Goal: Task Accomplishment & Management: Complete application form

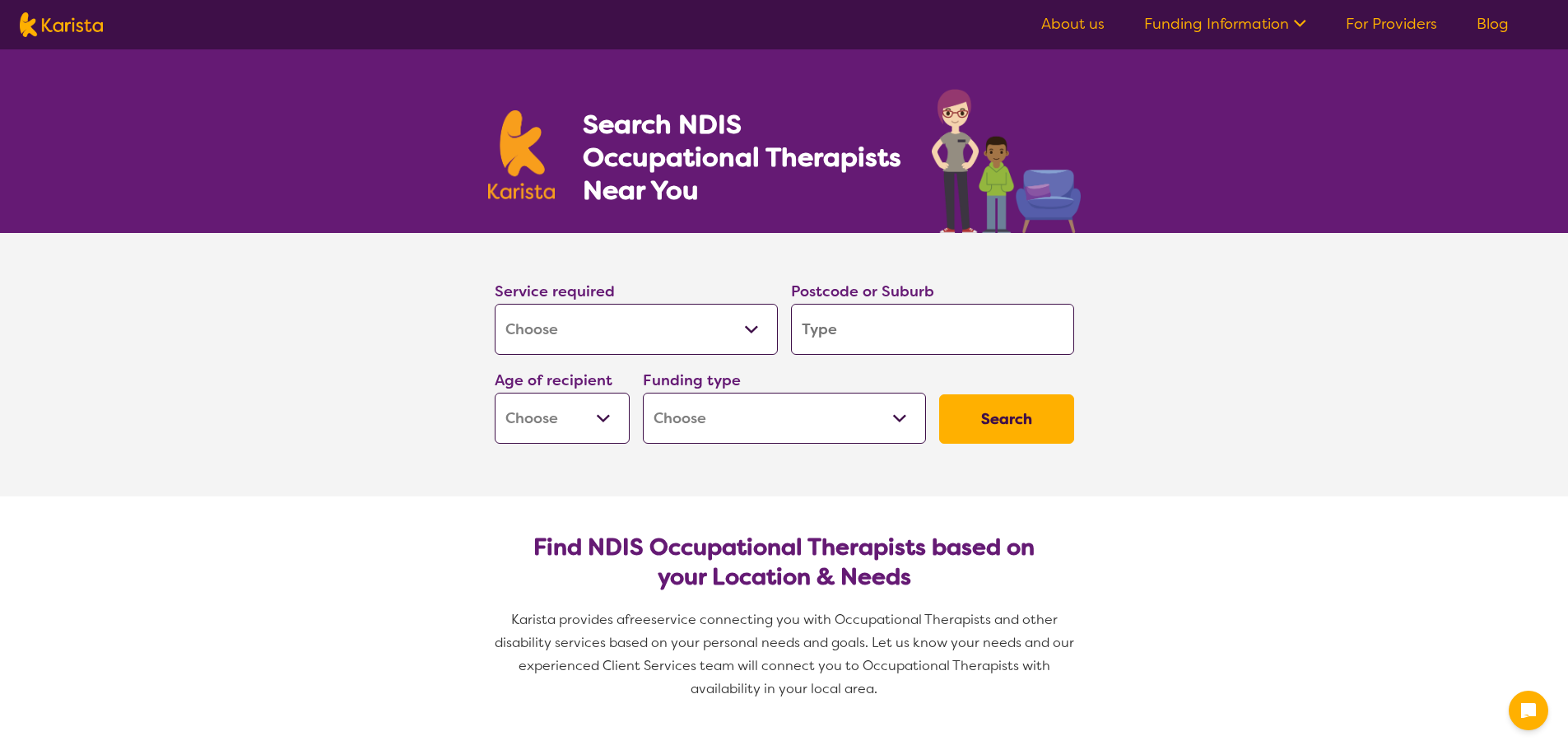
select select "[MEDICAL_DATA]"
click at [829, 337] on input "search" at bounding box center [933, 329] width 283 height 51
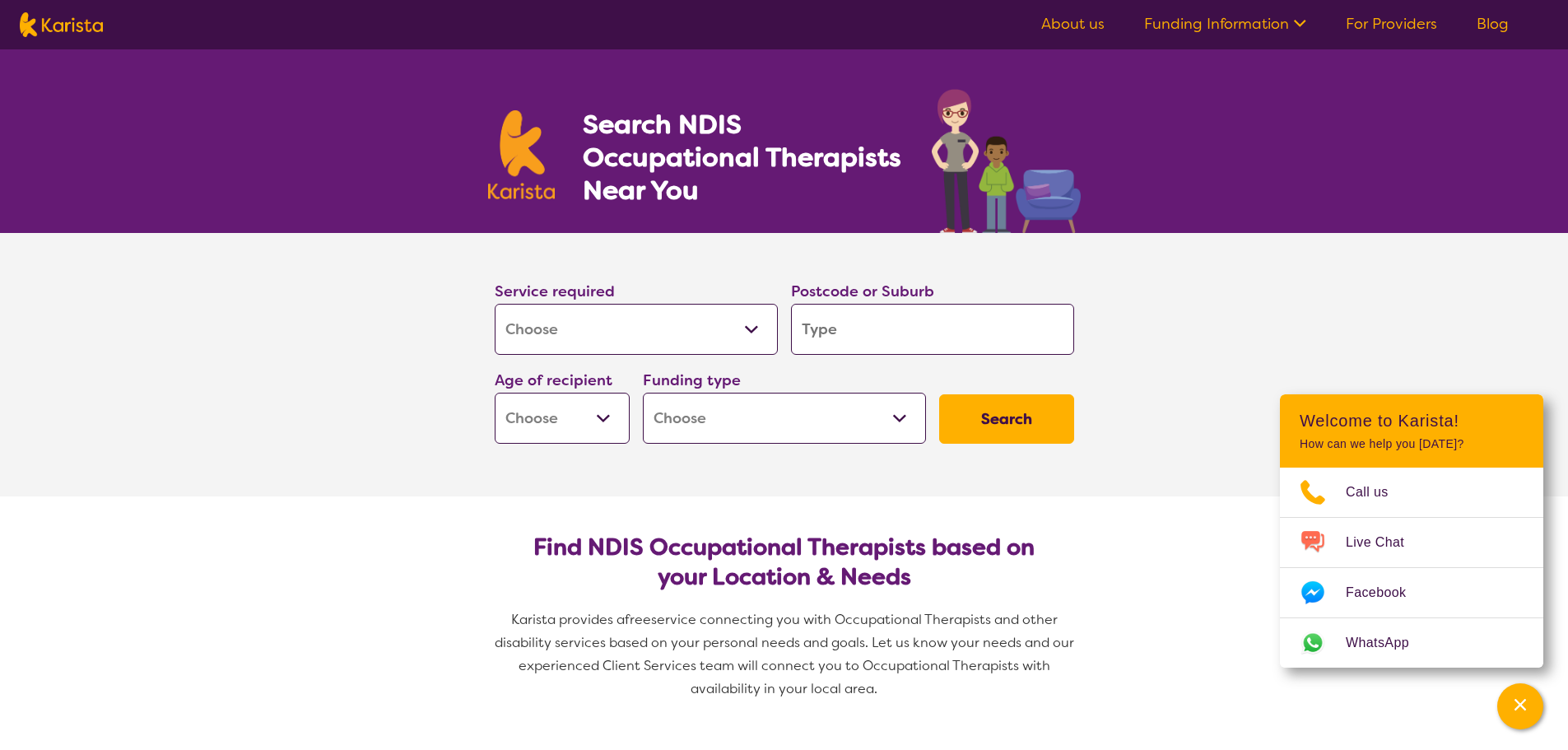
type input "7"
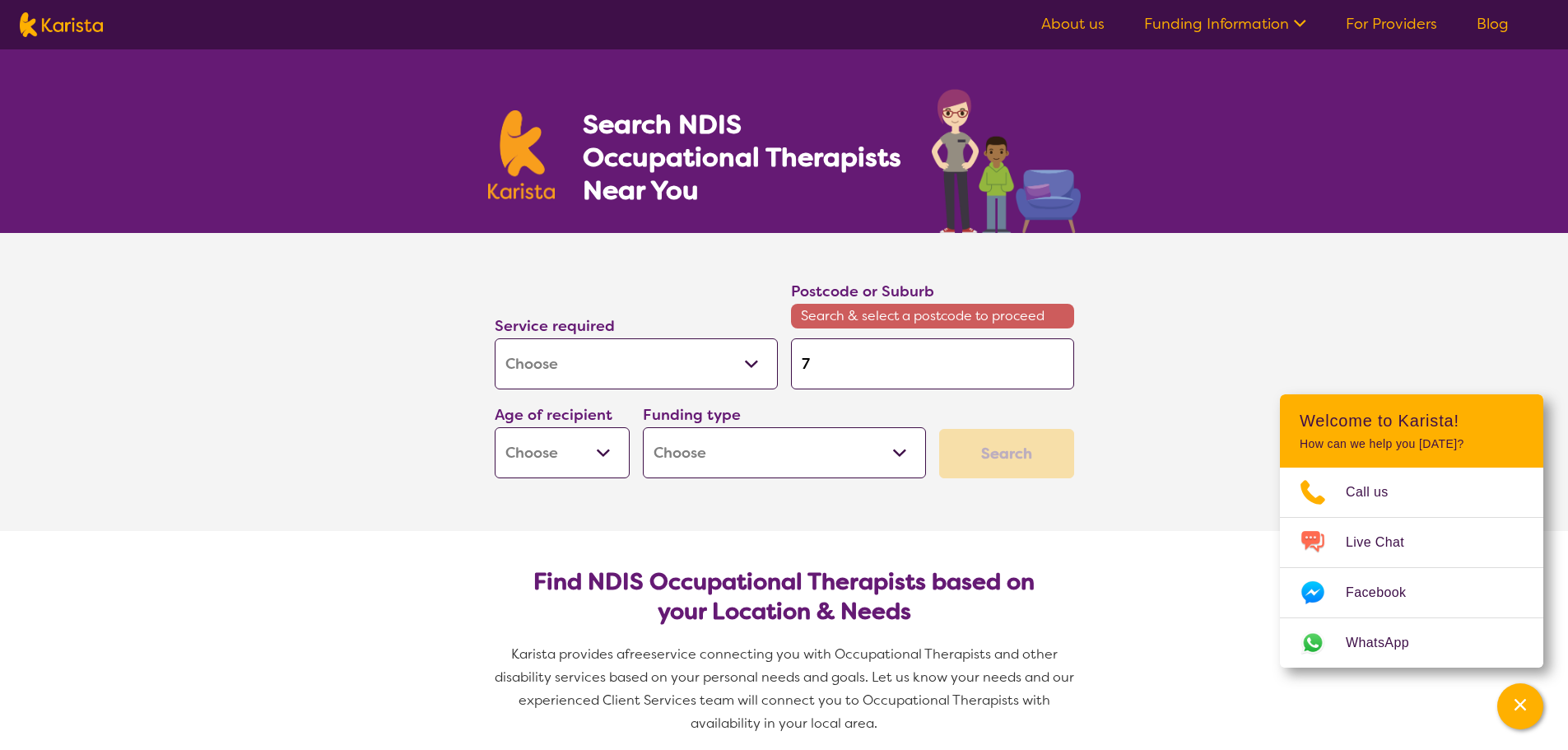
type input "71"
type input "715"
type input "7150"
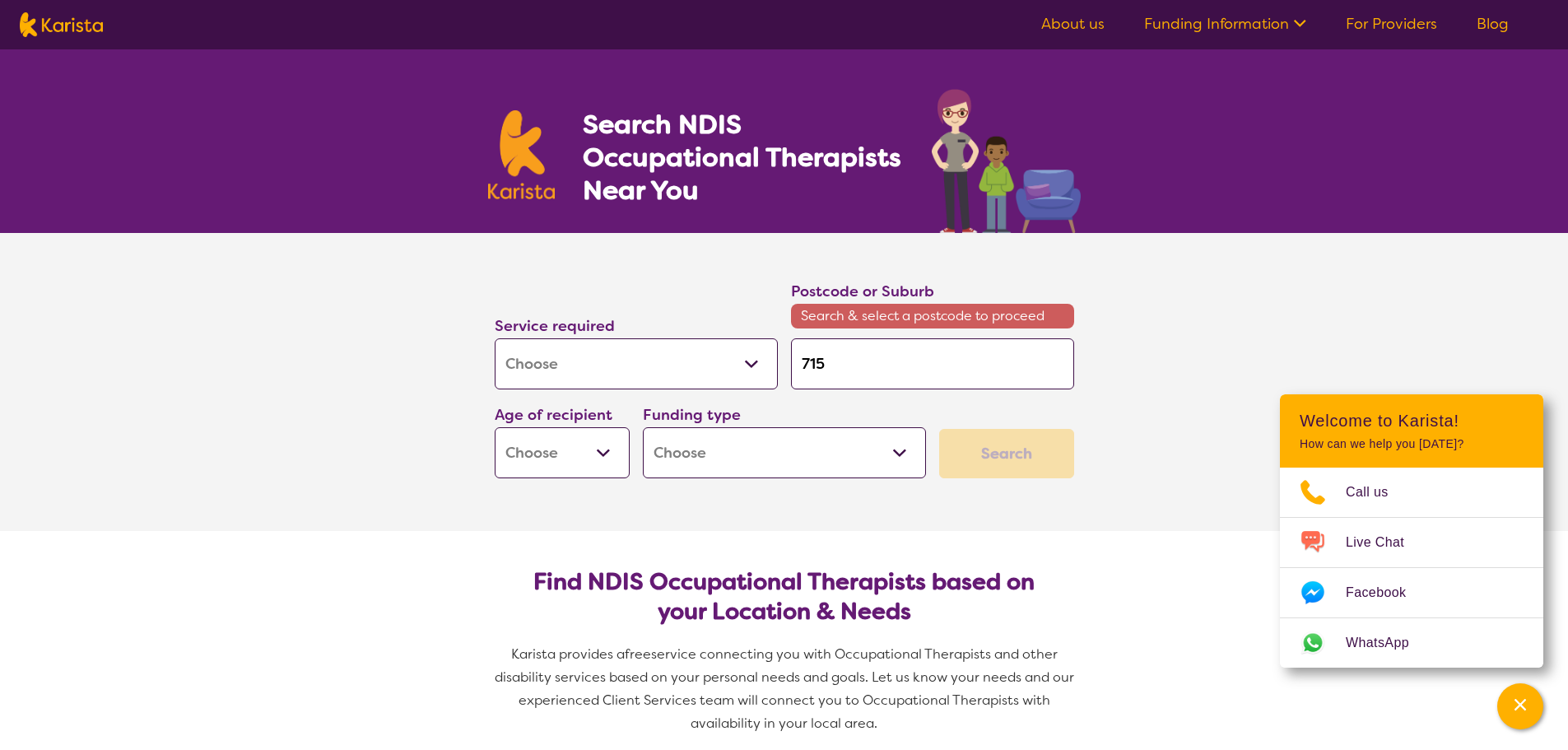
type input "7150"
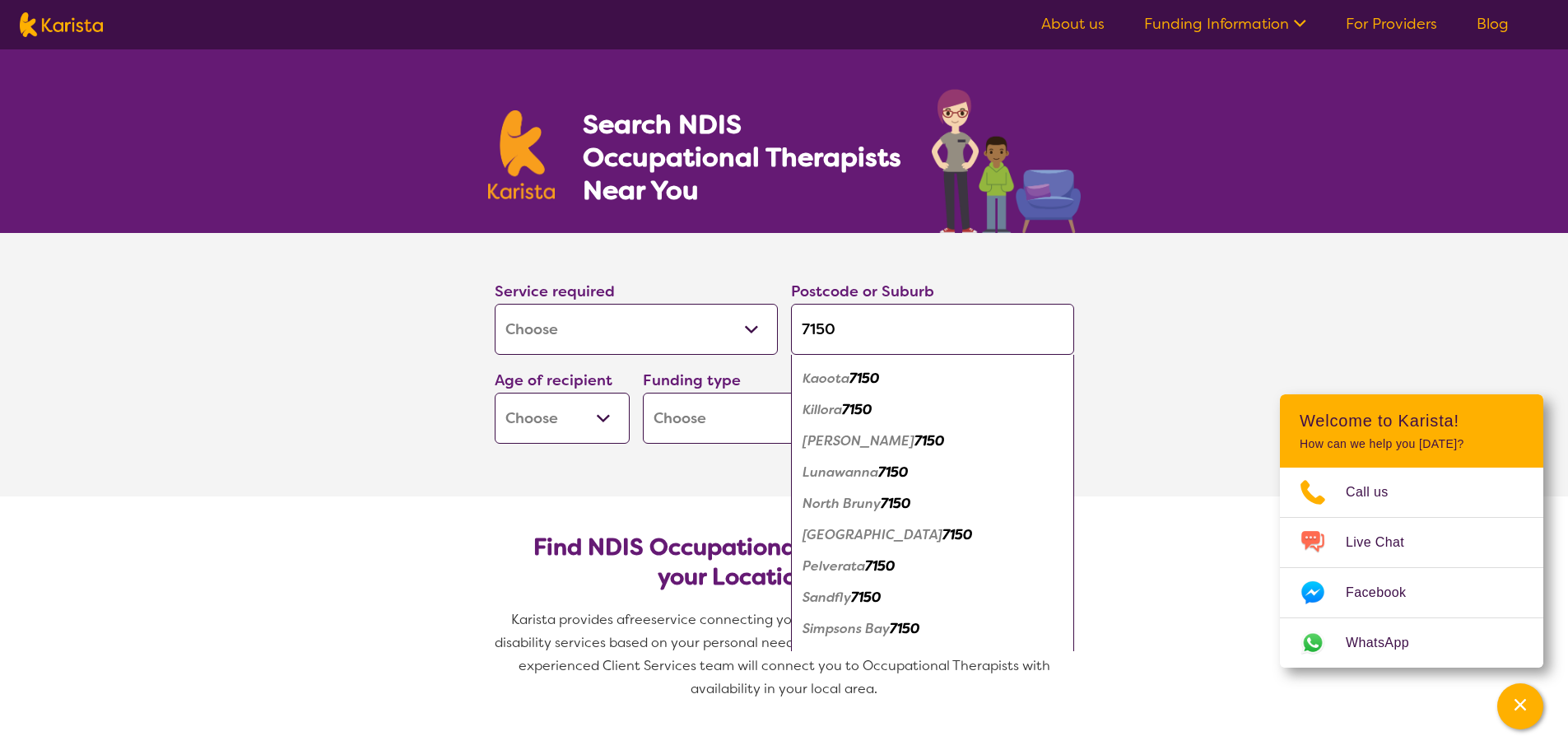
scroll to position [307, 0]
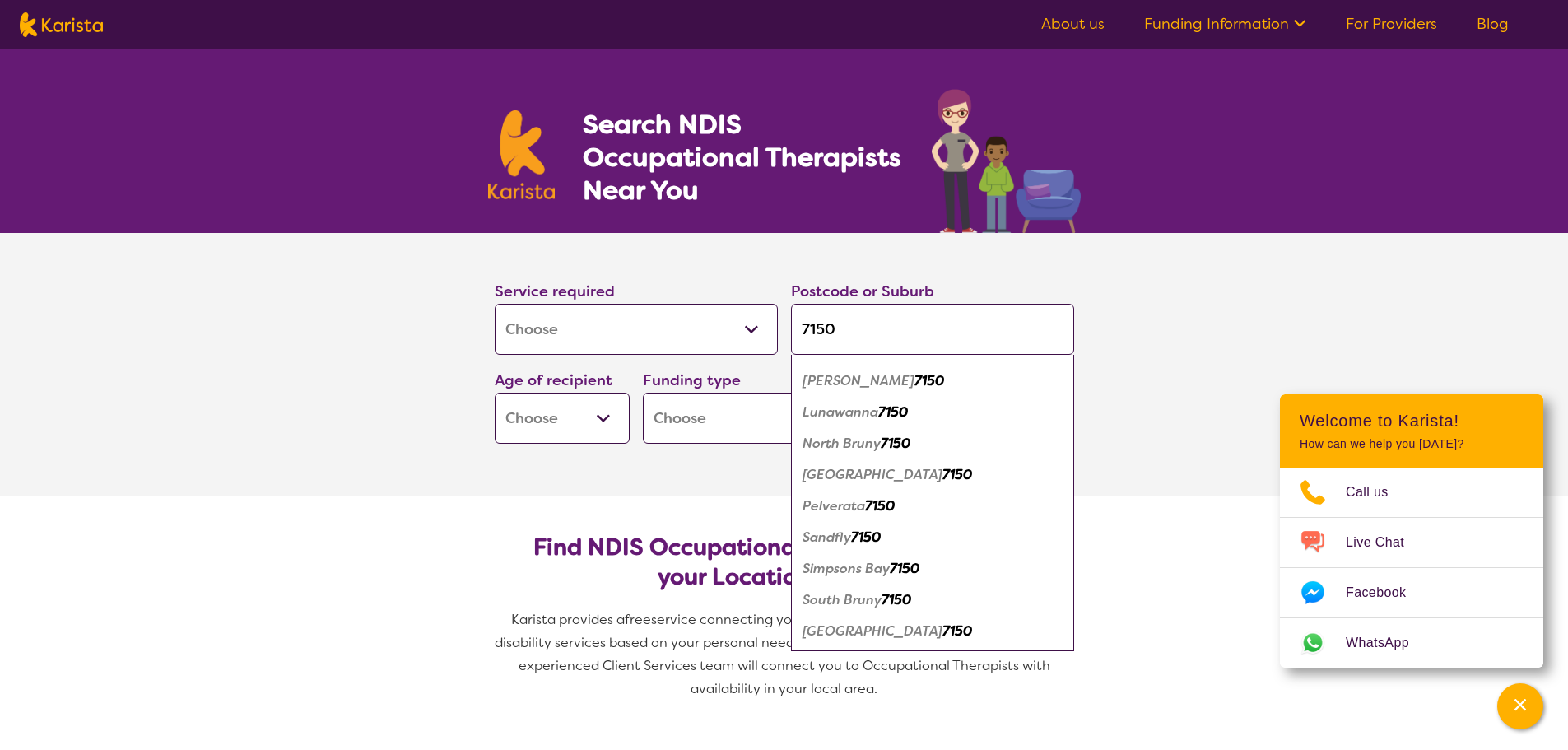
type input "7150"
click at [833, 502] on em "Pelverata" at bounding box center [834, 506] width 62 height 18
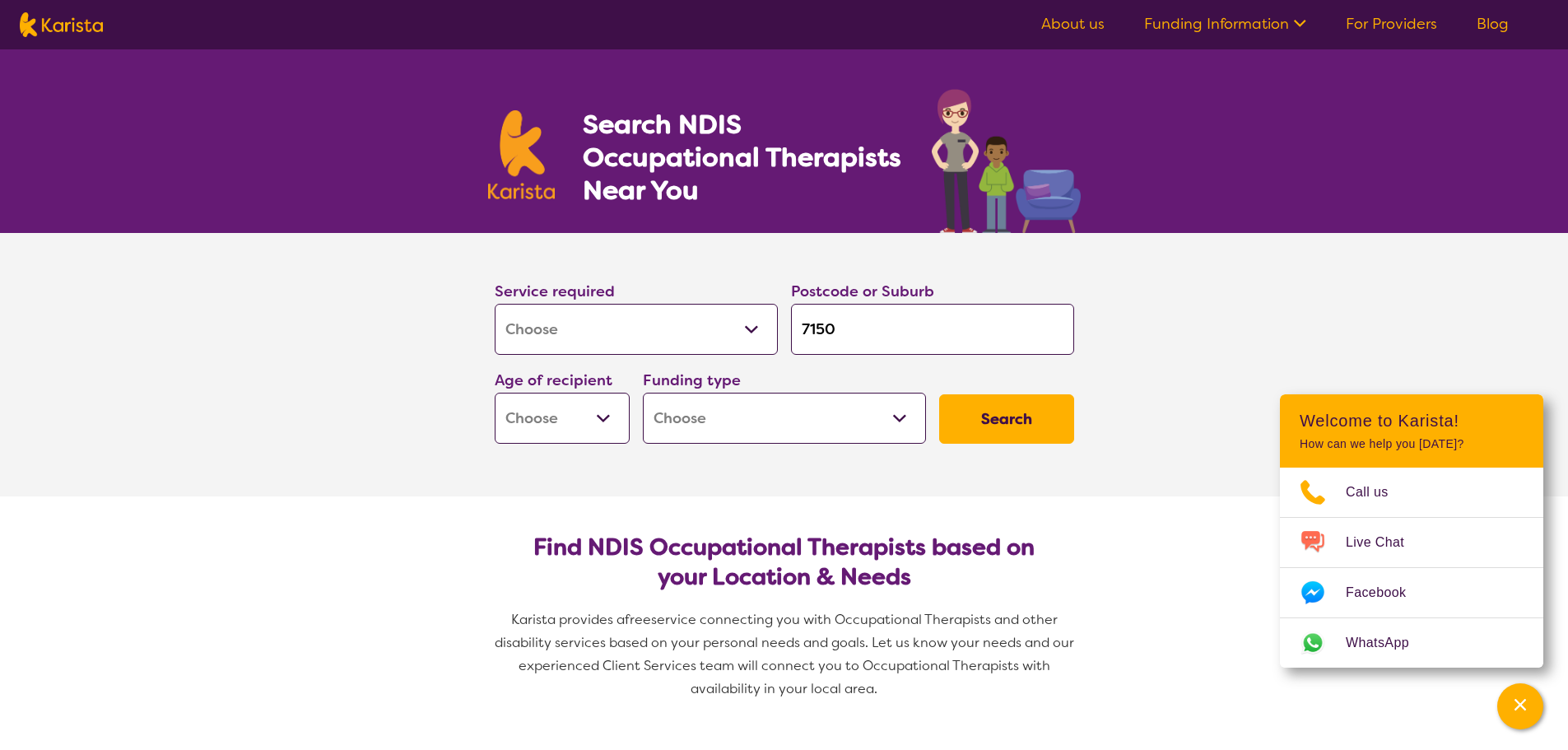
click at [845, 328] on input "7150" at bounding box center [933, 329] width 283 height 51
click at [604, 418] on select "Early Childhood - 0 to 9 Child - 10 to 11 Adolescent - 12 to 17 Adult - 18 to 6…" at bounding box center [563, 419] width 135 height 51
select select "AD"
click at [495, 393] on select "Early Childhood - 0 to 9 Child - 10 to 11 Adolescent - 12 to 17 Adult - 18 to 6…" at bounding box center [563, 419] width 135 height 51
select select "AD"
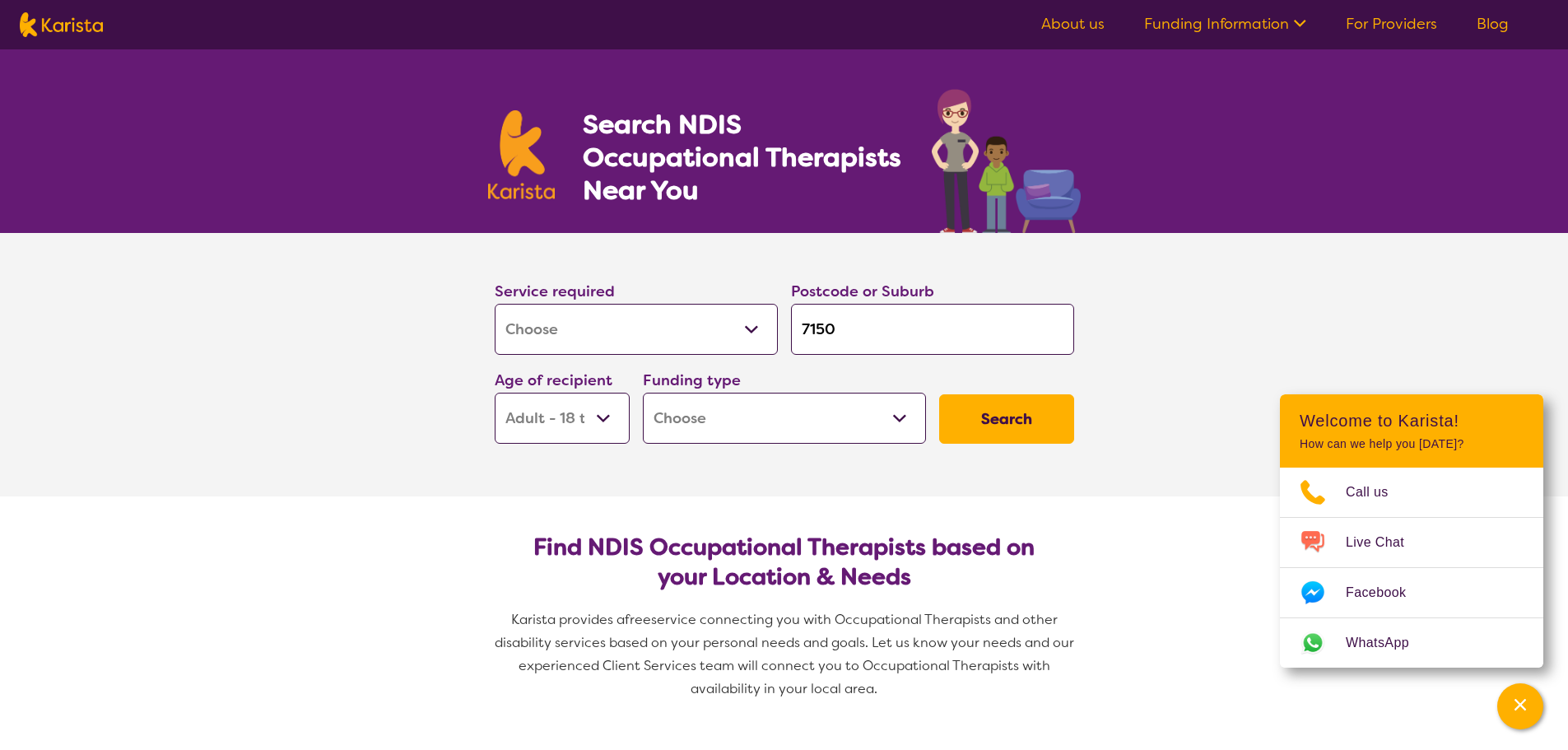
click at [713, 421] on select "Home Care Package (HCP) National Disability Insurance Scheme (NDIS) I don't know" at bounding box center [784, 419] width 283 height 51
select select "NDIS"
click at [643, 393] on select "Home Care Package (HCP) National Disability Insurance Scheme (NDIS) I don't know" at bounding box center [784, 419] width 283 height 51
select select "NDIS"
click at [988, 419] on button "Search" at bounding box center [1007, 419] width 135 height 49
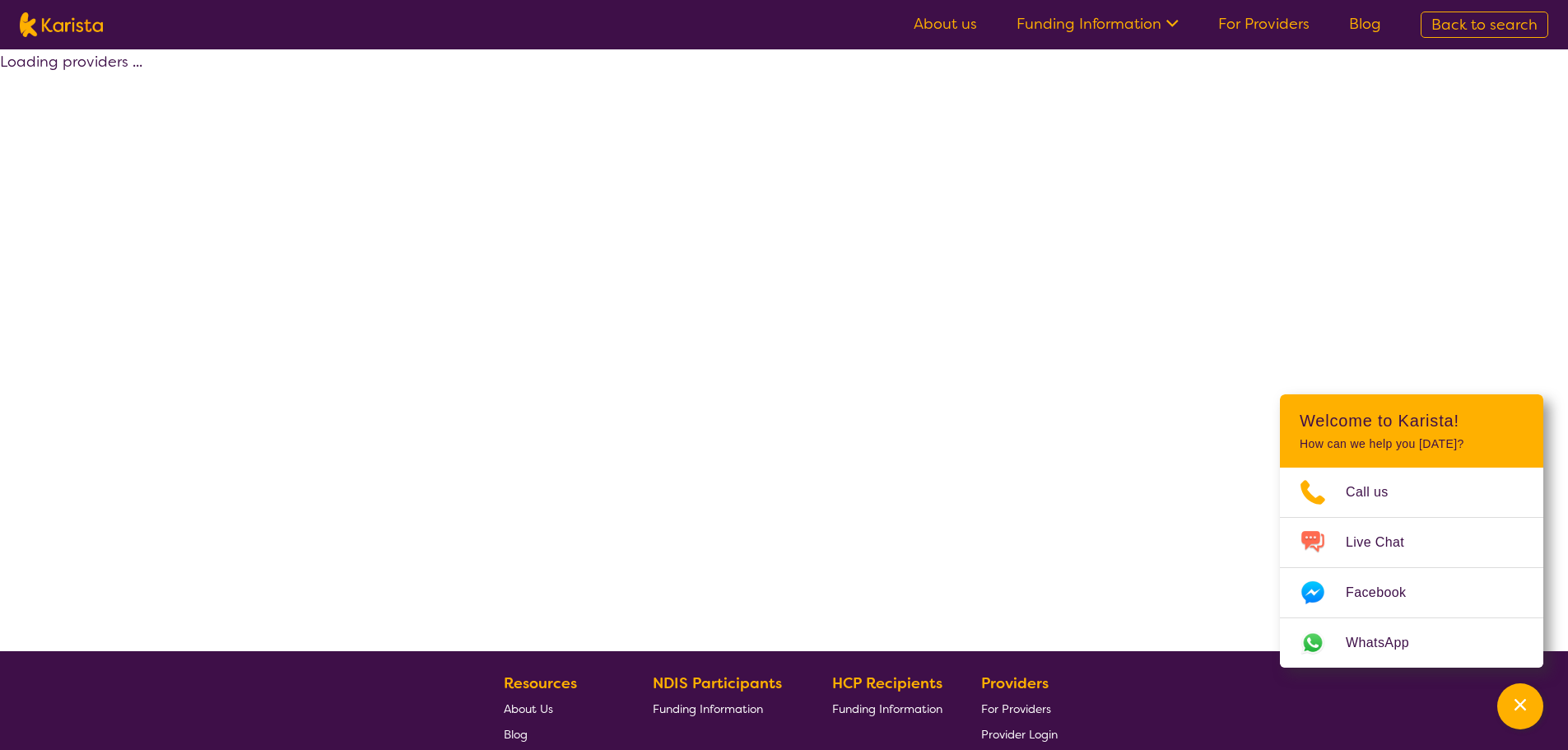
select select "by_score"
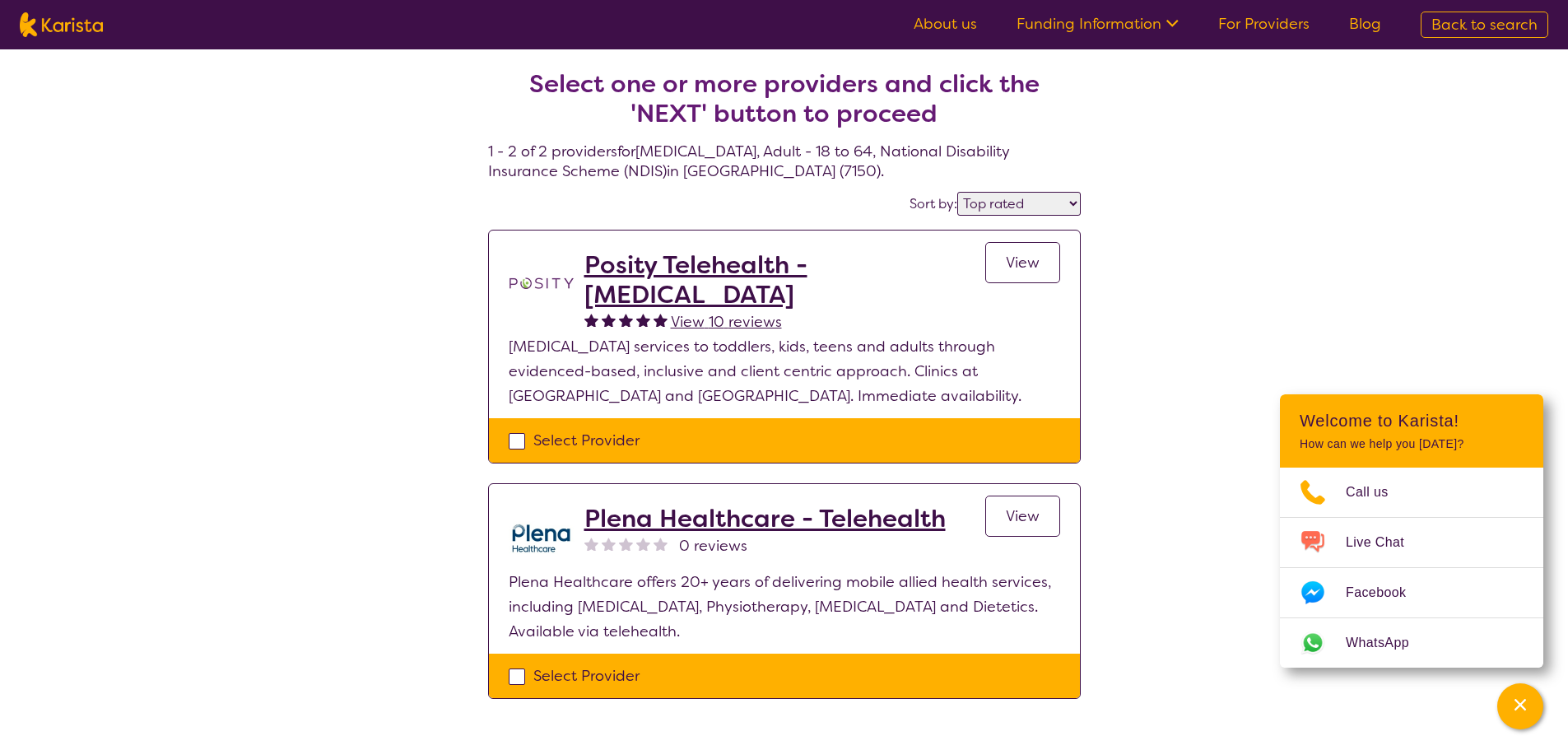
click at [514, 676] on div "Select Provider" at bounding box center [784, 676] width 551 height 25
checkbox input "true"
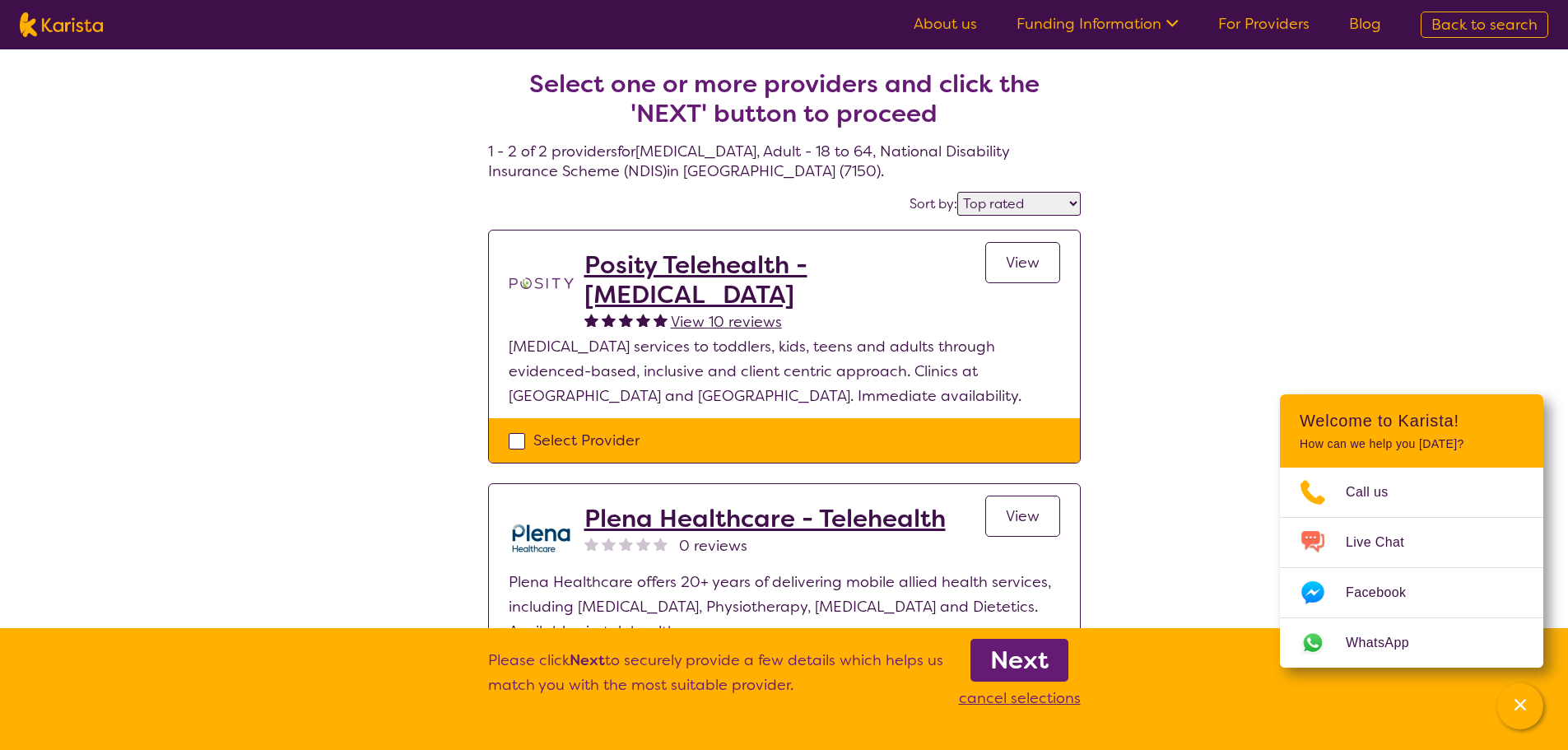
click at [1023, 517] on span "View" at bounding box center [1023, 516] width 33 height 19
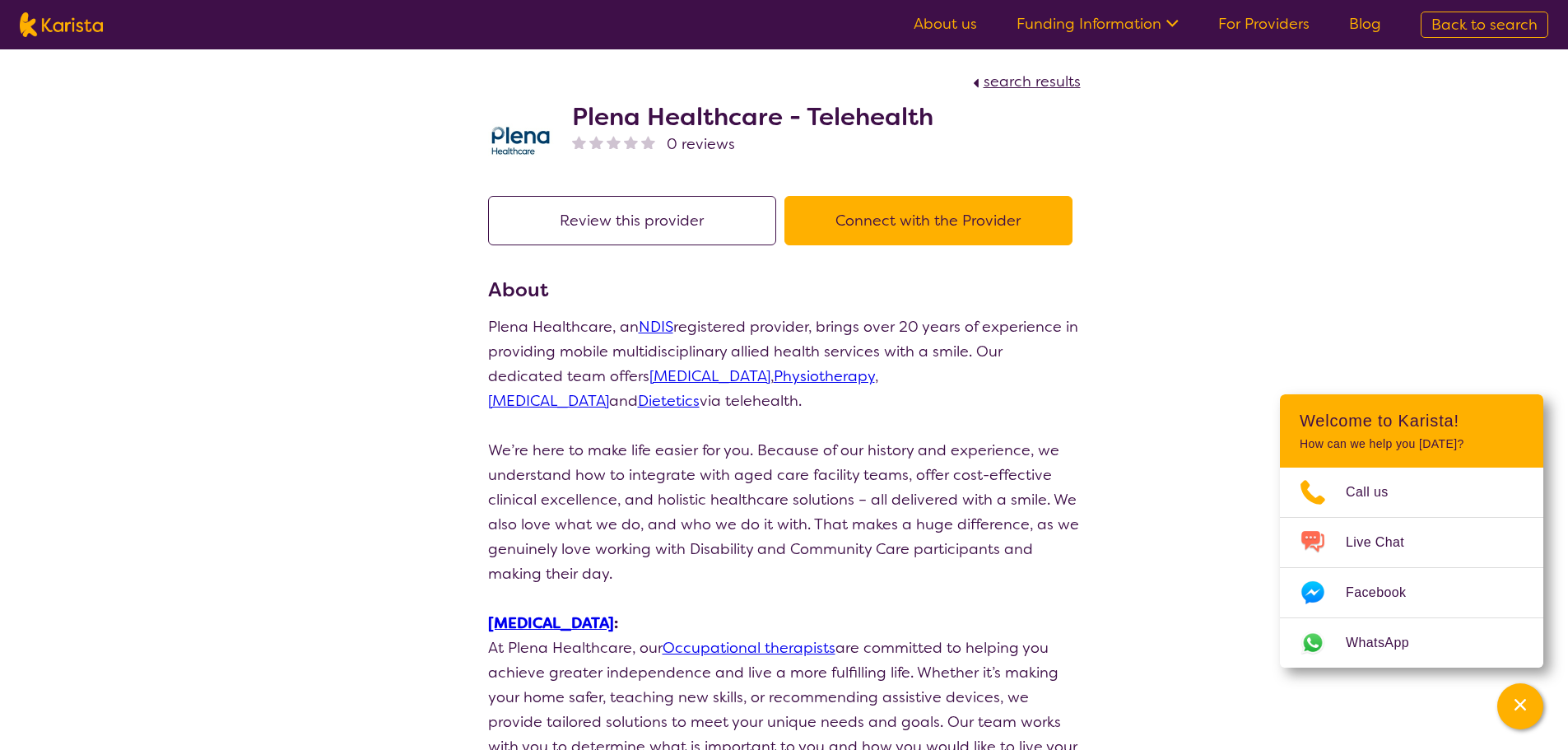
click at [922, 216] on button "Connect with the Provider" at bounding box center [929, 221] width 288 height 49
